Goal: Information Seeking & Learning: Learn about a topic

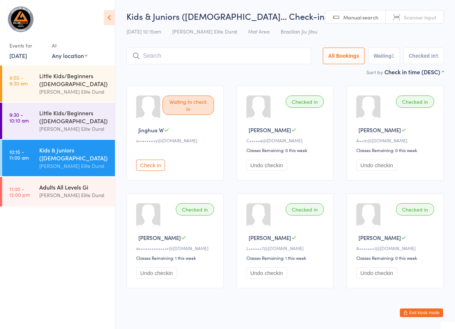
click at [52, 192] on div "[PERSON_NAME] Elite Dural" at bounding box center [74, 195] width 70 height 8
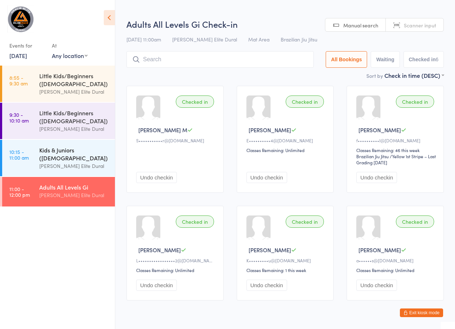
click at [65, 154] on div "Kids & Juniors ([DEMOGRAPHIC_DATA])" at bounding box center [74, 154] width 70 height 16
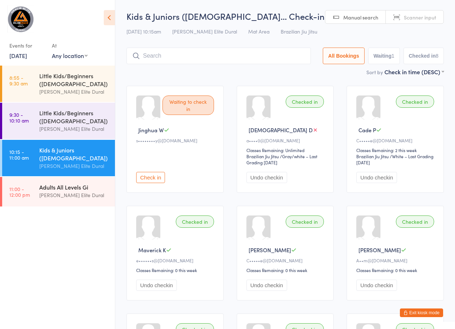
click at [46, 190] on div "Adults All Levels Gi" at bounding box center [74, 187] width 70 height 8
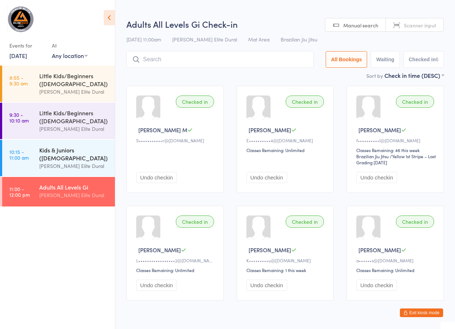
click at [63, 164] on div "[PERSON_NAME] Elite Dural" at bounding box center [74, 166] width 70 height 8
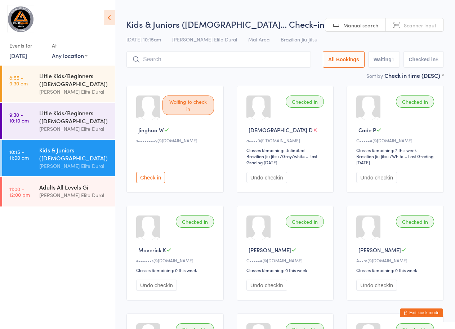
click at [53, 189] on div "Adults All Levels Gi" at bounding box center [74, 187] width 70 height 8
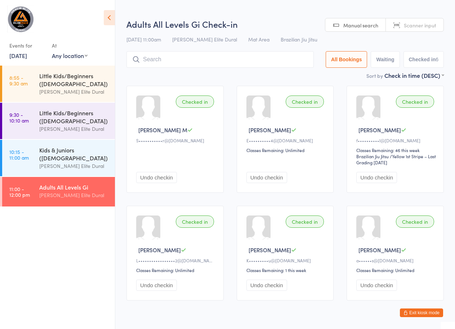
click at [18, 58] on link "[DATE]" at bounding box center [18, 56] width 18 height 8
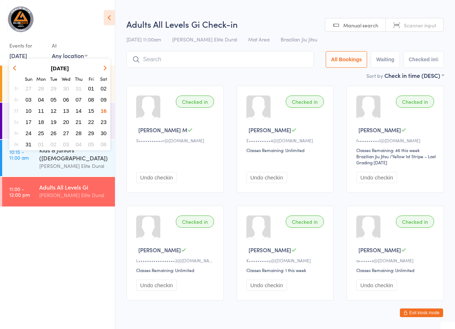
click at [41, 121] on span "18" at bounding box center [41, 122] width 6 height 6
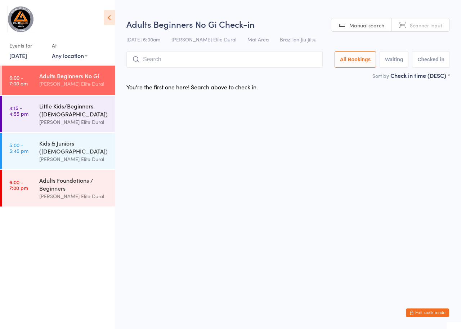
click at [58, 114] on div "Little Kids/Beginners ([DEMOGRAPHIC_DATA])" at bounding box center [74, 110] width 70 height 16
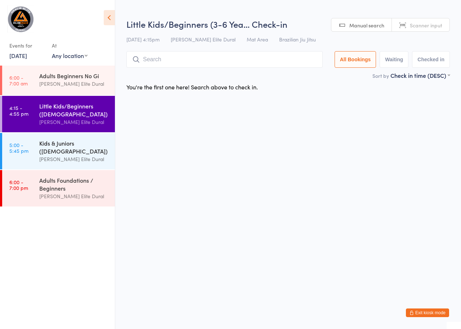
click at [50, 143] on div "Kids & Juniors ([DEMOGRAPHIC_DATA])" at bounding box center [74, 147] width 70 height 16
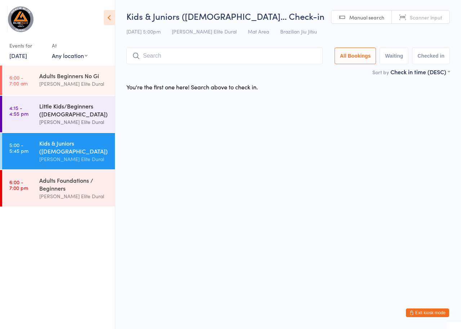
click at [55, 106] on div "Little Kids/Beginners ([DEMOGRAPHIC_DATA])" at bounding box center [74, 110] width 70 height 16
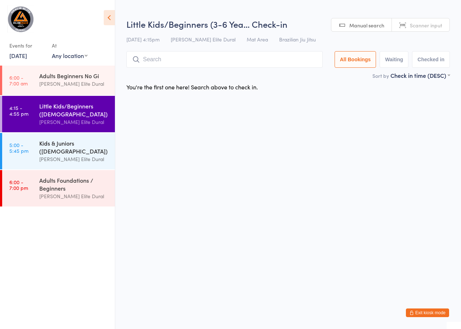
click at [45, 143] on div "Kids & Juniors ([DEMOGRAPHIC_DATA])" at bounding box center [74, 147] width 70 height 16
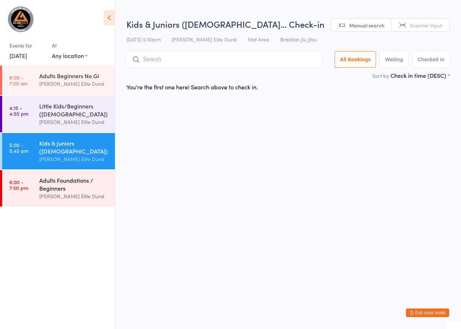
click at [47, 171] on div "Adults Foundations / Beginners [PERSON_NAME] Elite Dural" at bounding box center [77, 188] width 76 height 36
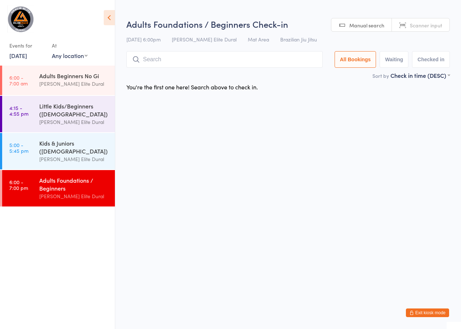
click at [17, 56] on link "[DATE]" at bounding box center [18, 56] width 18 height 8
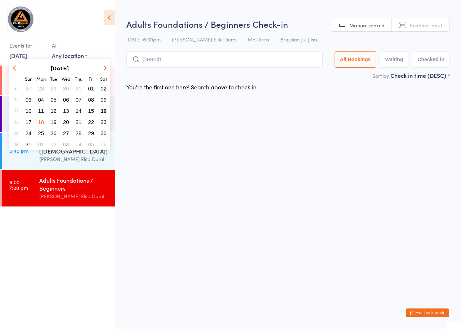
click at [53, 121] on span "19" at bounding box center [53, 122] width 6 height 6
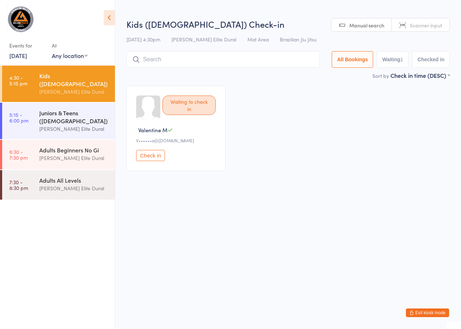
click at [48, 116] on div "Juniors & Teens ([DEMOGRAPHIC_DATA])" at bounding box center [74, 117] width 70 height 16
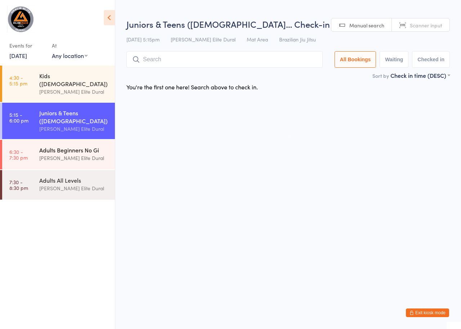
click at [43, 140] on div "Adults Beginners No Gi [PERSON_NAME] Elite Dural" at bounding box center [77, 154] width 76 height 28
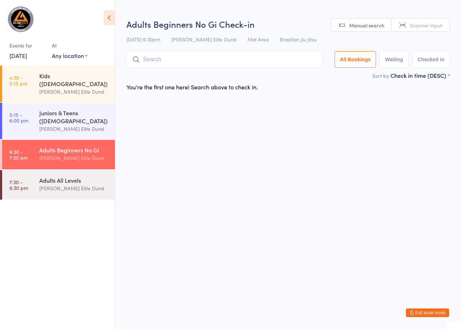
click at [27, 56] on link "[DATE]" at bounding box center [18, 56] width 18 height 8
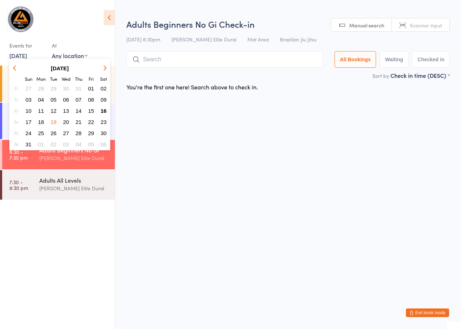
click at [67, 121] on span "20" at bounding box center [66, 122] width 6 height 6
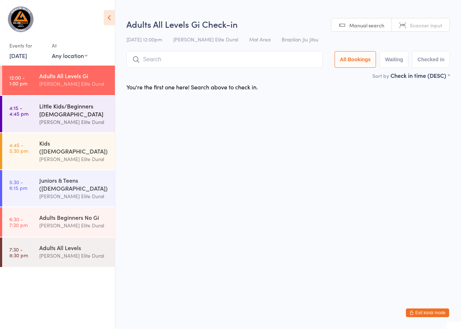
click at [57, 115] on div "Little Kids/Beginners [DEMOGRAPHIC_DATA]" at bounding box center [74, 110] width 70 height 16
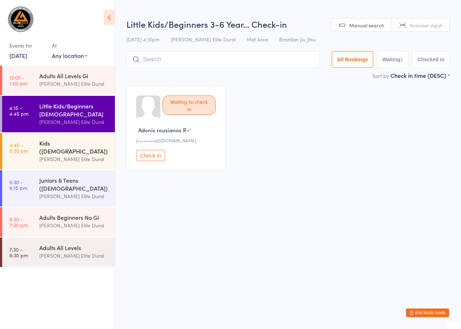
click at [57, 136] on div "Kids ([DEMOGRAPHIC_DATA]) [PERSON_NAME] Elite Dural" at bounding box center [77, 151] width 76 height 36
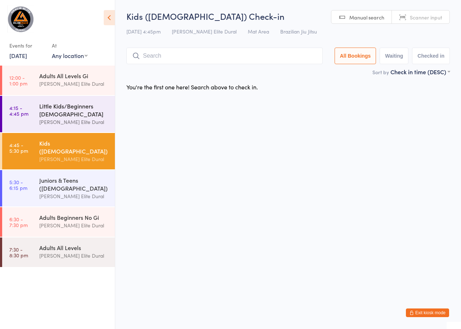
click at [51, 119] on div "[PERSON_NAME] Elite Dural" at bounding box center [74, 122] width 70 height 8
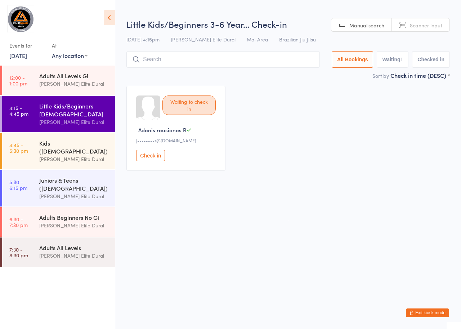
click at [60, 155] on div "[PERSON_NAME] Elite Dural" at bounding box center [74, 159] width 70 height 8
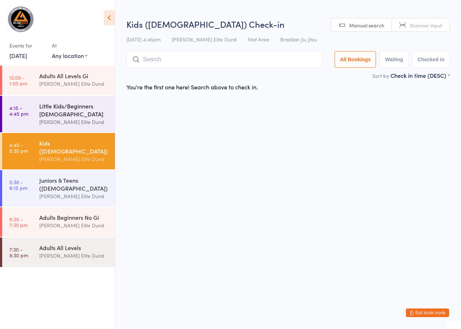
click at [62, 118] on div "[PERSON_NAME] Elite Dural" at bounding box center [74, 122] width 70 height 8
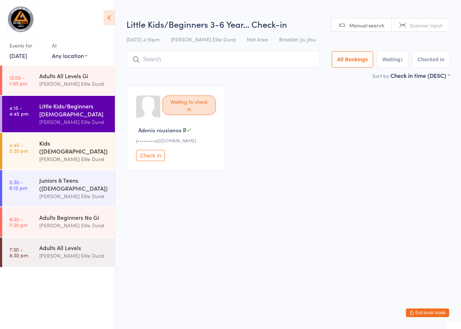
click at [55, 155] on div "[PERSON_NAME] Elite Dural" at bounding box center [74, 159] width 70 height 8
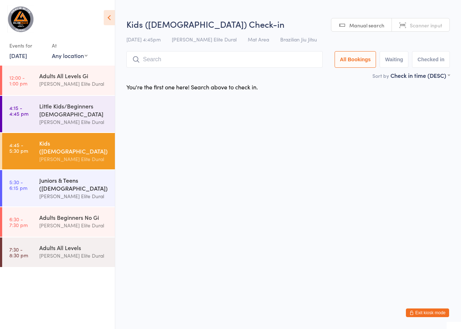
click at [53, 179] on div "Juniors & Teens ([DEMOGRAPHIC_DATA])" at bounding box center [74, 184] width 70 height 16
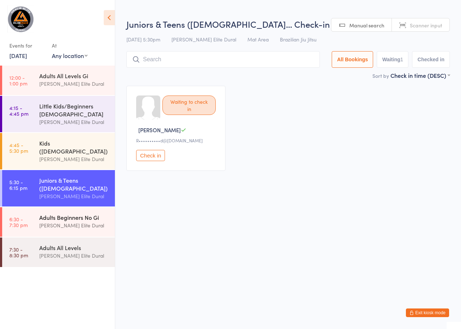
click at [66, 213] on div "Adults Beginners No Gi" at bounding box center [74, 217] width 70 height 8
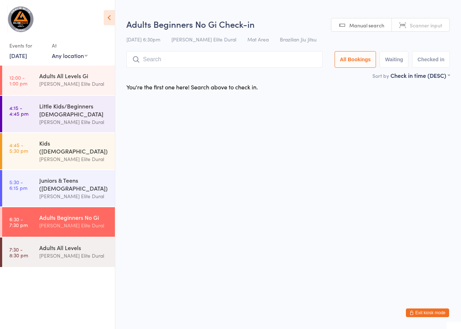
drag, startPoint x: 60, startPoint y: 239, endPoint x: 60, endPoint y: 206, distance: 32.4
click at [60, 244] on div "Adults All Levels" at bounding box center [74, 248] width 70 height 8
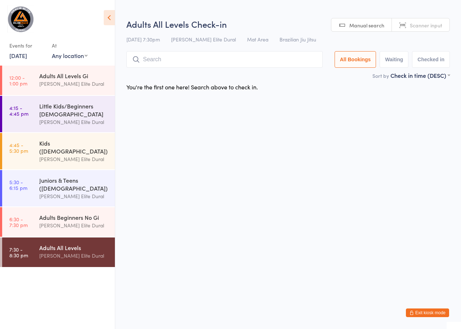
click at [27, 55] on link "[DATE]" at bounding box center [18, 56] width 18 height 8
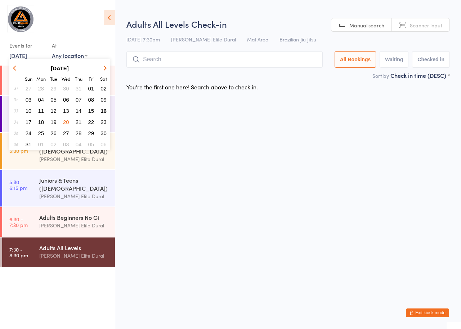
click at [79, 122] on span "21" at bounding box center [79, 122] width 6 height 6
